Goal: Information Seeking & Learning: Understand process/instructions

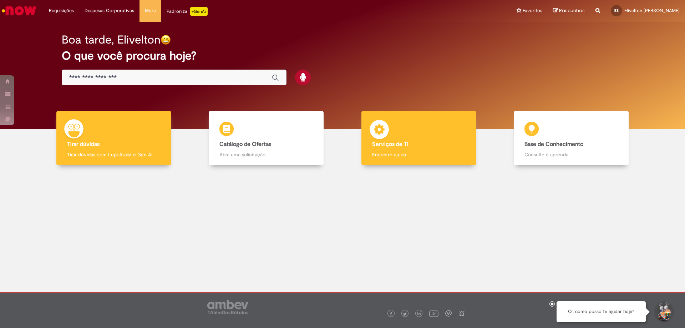
click at [402, 148] on div "Serviços de TI Serviços de TI Encontre ajuda" at bounding box center [418, 138] width 115 height 55
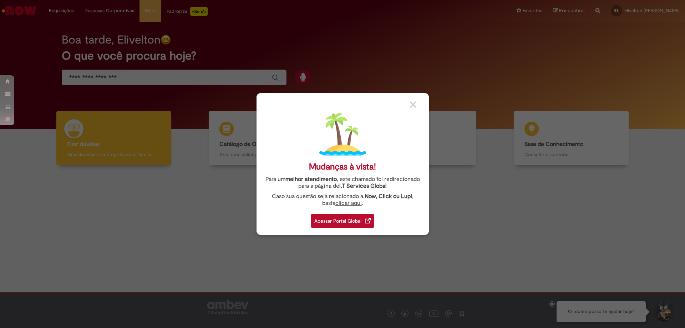
click at [326, 221] on div "Acessar Portal Global" at bounding box center [342, 221] width 63 height 14
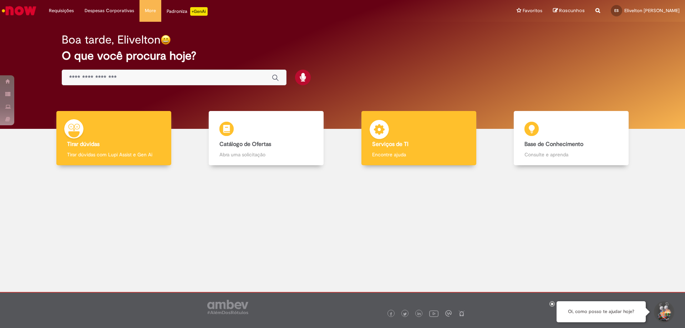
click at [434, 153] on p "Encontre ajuda" at bounding box center [418, 154] width 93 height 7
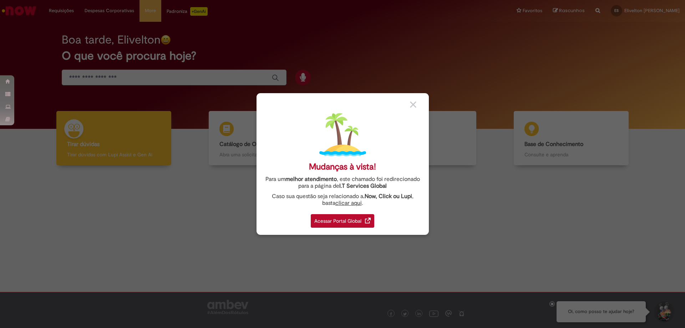
click at [329, 219] on div "Acessar Portal Global" at bounding box center [342, 221] width 63 height 14
